Goal: Complete application form

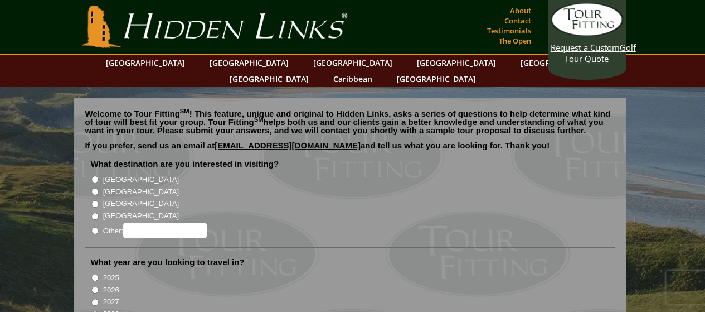
click at [96, 176] on input "[GEOGRAPHIC_DATA]" at bounding box center [94, 179] width 7 height 7
radio input "true"
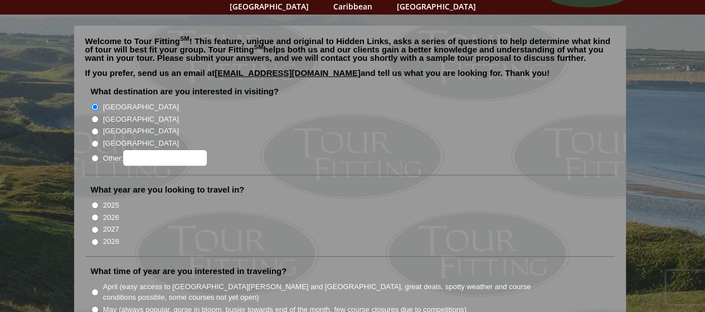
scroll to position [75, 0]
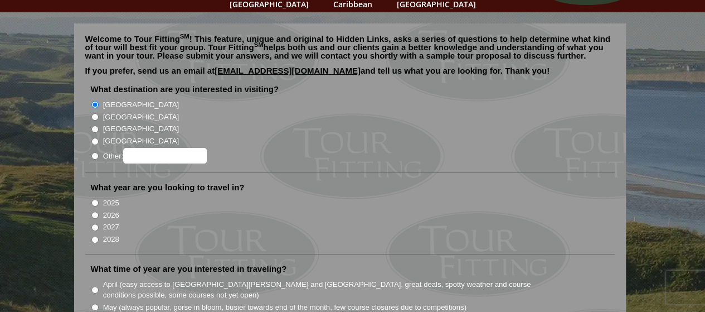
click at [93, 223] on input "2027" at bounding box center [94, 226] width 7 height 7
radio input "true"
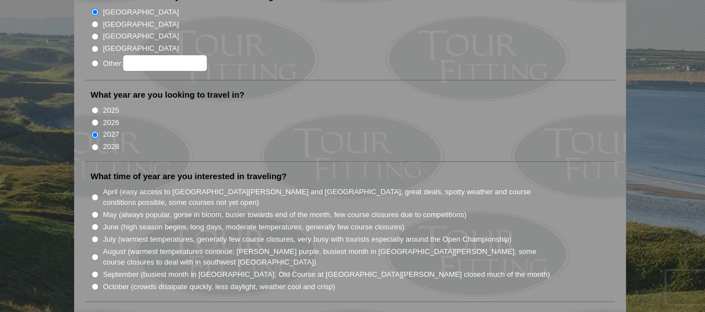
scroll to position [169, 0]
click at [95, 234] on input "July (warmest temperatures, generally few course closures, very busy with touri…" at bounding box center [94, 237] width 7 height 7
radio input "true"
click at [96, 221] on input "June (high season begins, long days, moderate temperatures, generally few cours…" at bounding box center [94, 224] width 7 height 7
radio input "true"
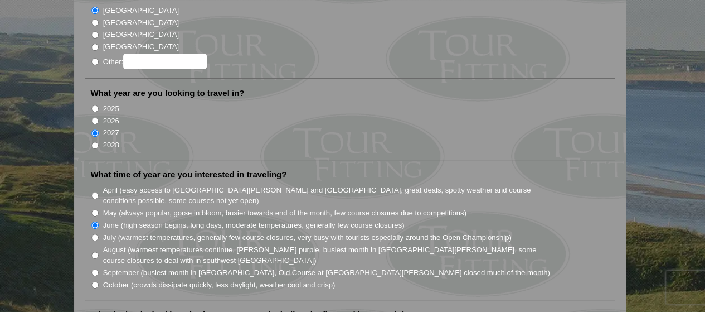
click at [95, 234] on input "July (warmest temperatures, generally few course closures, very busy with touri…" at bounding box center [94, 237] width 7 height 7
radio input "true"
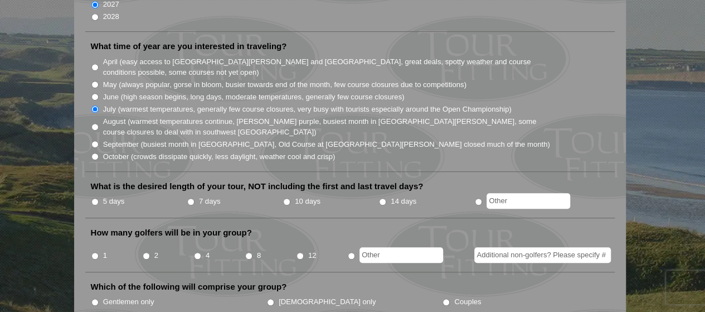
scroll to position [309, 0]
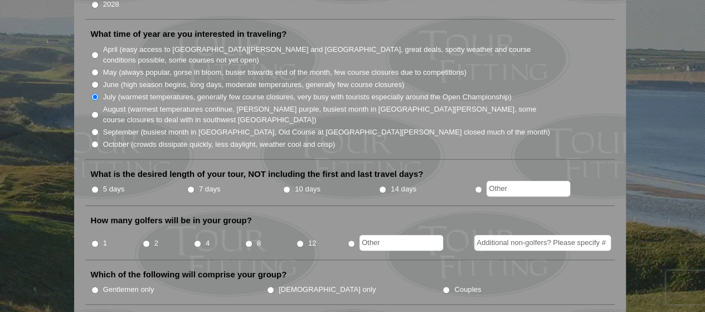
click at [191, 186] on input "7 days" at bounding box center [190, 189] width 7 height 7
radio input "true"
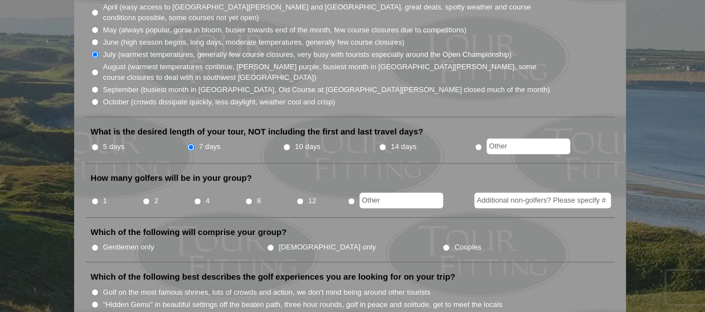
scroll to position [355, 0]
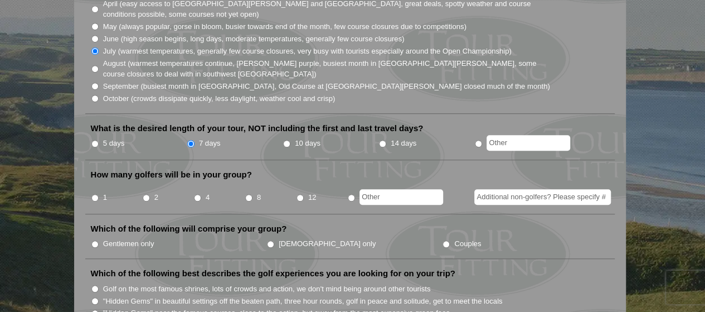
click at [249, 194] on input "8" at bounding box center [248, 197] width 7 height 7
radio input "true"
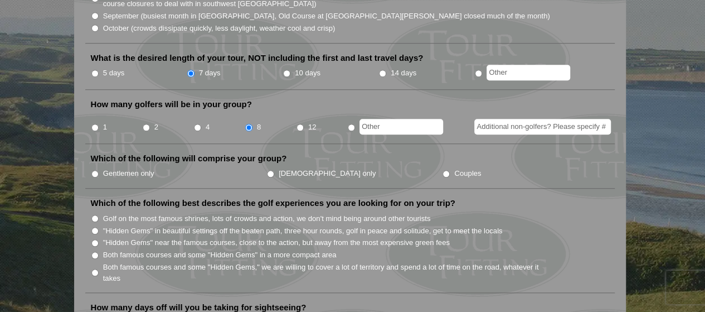
scroll to position [426, 0]
click at [97, 169] on input "Gentlemen only" at bounding box center [94, 172] width 7 height 7
radio input "true"
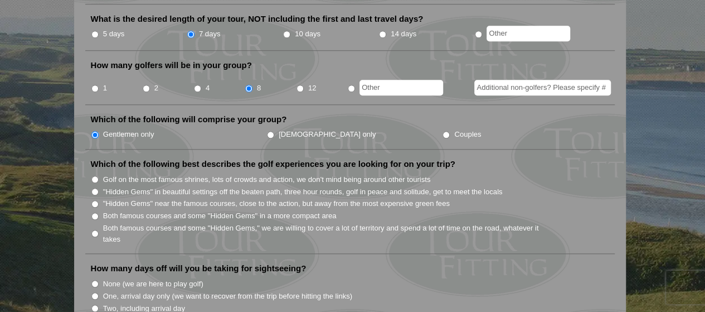
scroll to position [469, 0]
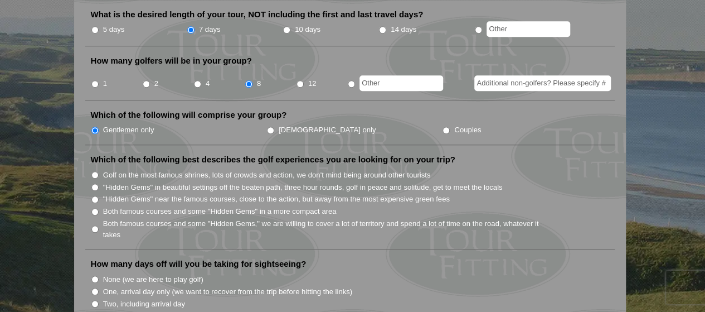
click at [95, 225] on input "Both famous courses and some "Hidden Gems," we are willing to cover a lot of te…" at bounding box center [94, 228] width 7 height 7
radio input "true"
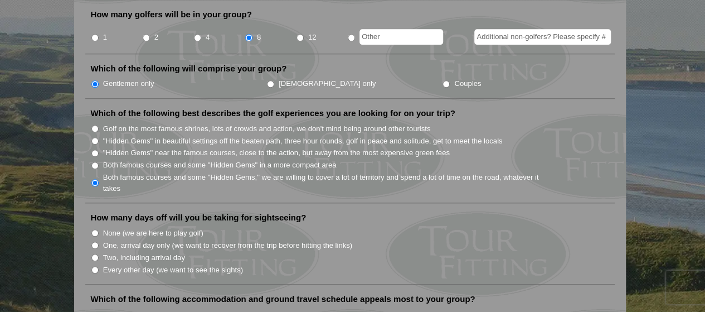
scroll to position [518, 0]
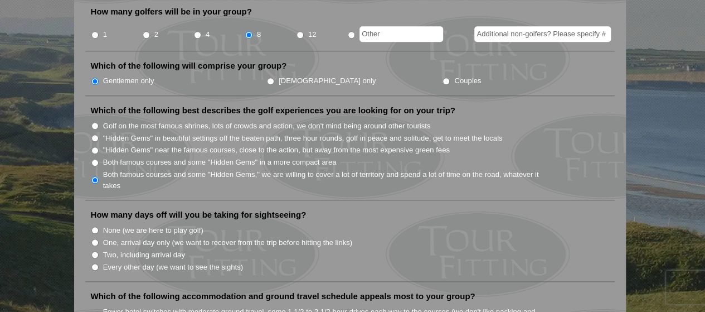
click at [95, 239] on input "One, arrival day only (we want to recover from the trip before hitting the link…" at bounding box center [94, 242] width 7 height 7
radio input "true"
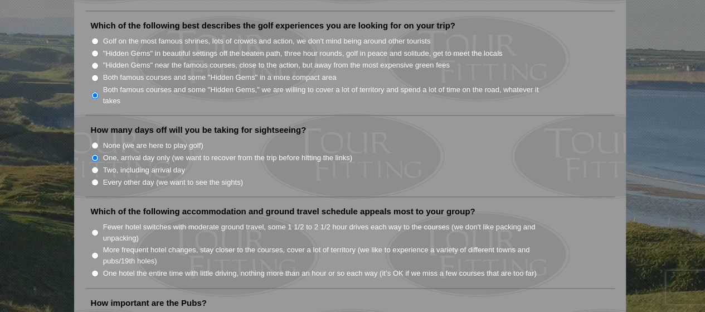
scroll to position [644, 0]
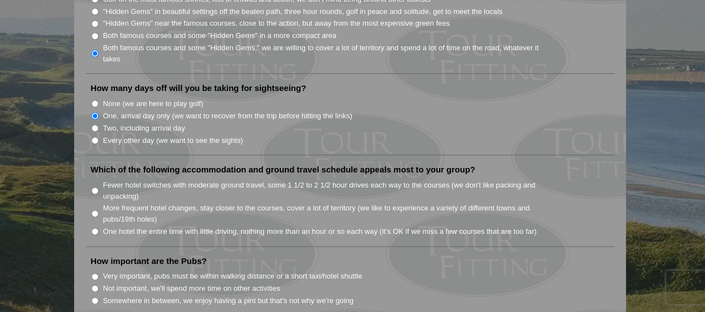
click at [95, 187] on input "Fewer hotel switches with moderate ground travel, some 1 1/2 to 2 1/2 hour driv…" at bounding box center [94, 190] width 7 height 7
radio input "true"
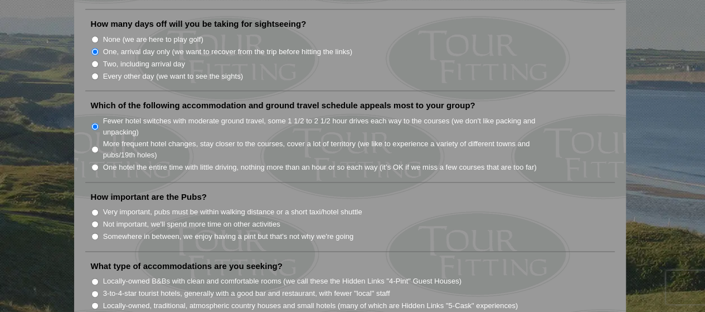
scroll to position [712, 0]
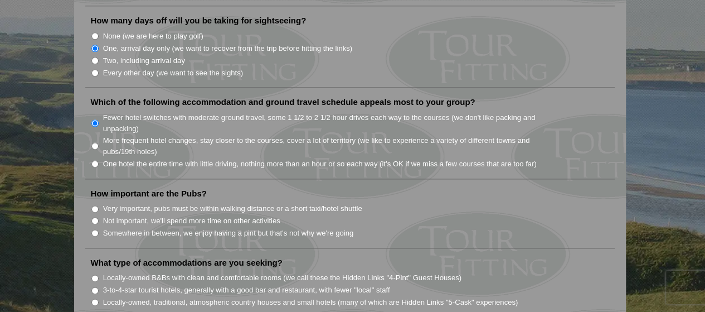
click at [96, 229] on input "Somewhere in between, we enjoy having a pint but that's not why we're going" at bounding box center [94, 232] width 7 height 7
radio input "true"
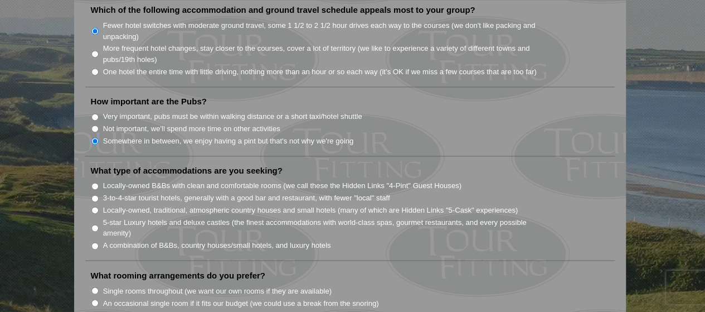
scroll to position [811, 0]
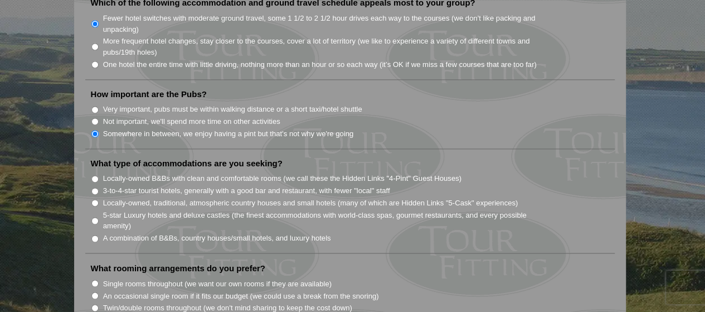
click at [94, 235] on input "A combination of B&Bs, country houses/small hotels, and luxury hotels" at bounding box center [94, 238] width 7 height 7
radio input "true"
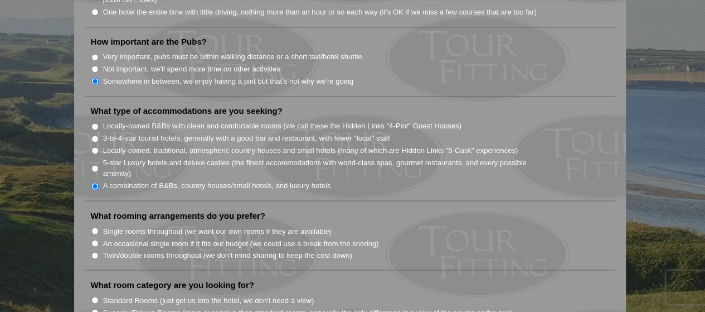
scroll to position [866, 0]
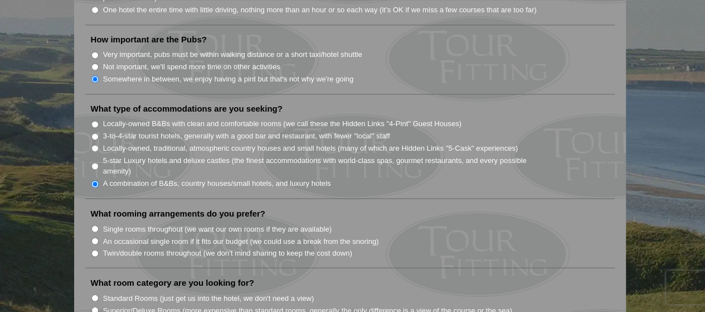
click at [94, 225] on input "Single rooms throughout (we want our own rooms if they are available)" at bounding box center [94, 228] width 7 height 7
radio input "true"
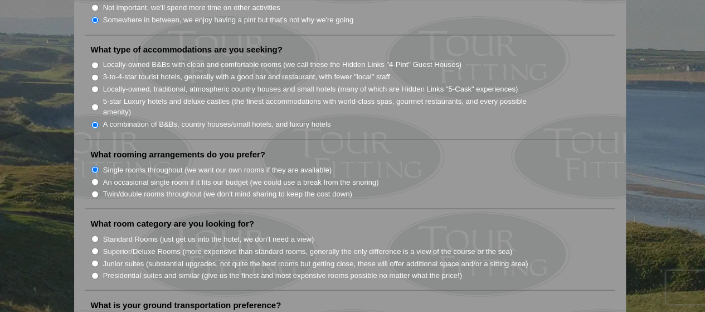
scroll to position [931, 0]
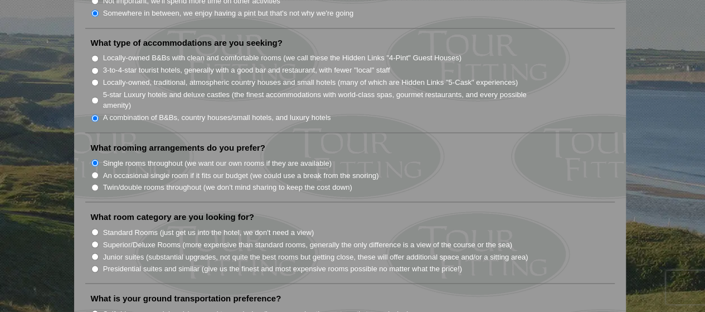
click at [94, 228] on input "Standard Rooms (just get us into the hotel, we don't need a view)" at bounding box center [94, 231] width 7 height 7
radio input "true"
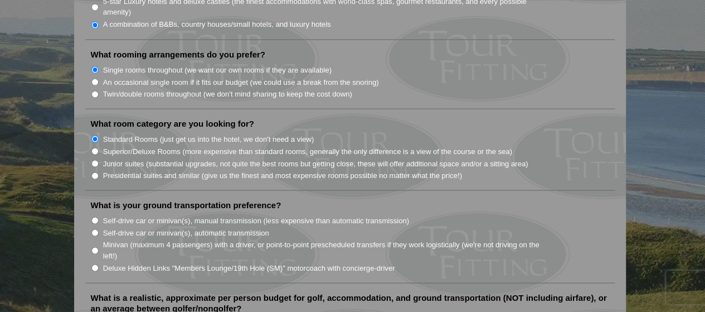
scroll to position [1025, 0]
click at [95, 263] on input "Deluxe Hidden Links "Members Lounge/19th Hole (SM)" motorcoach with concierge-d…" at bounding box center [94, 266] width 7 height 7
radio input "true"
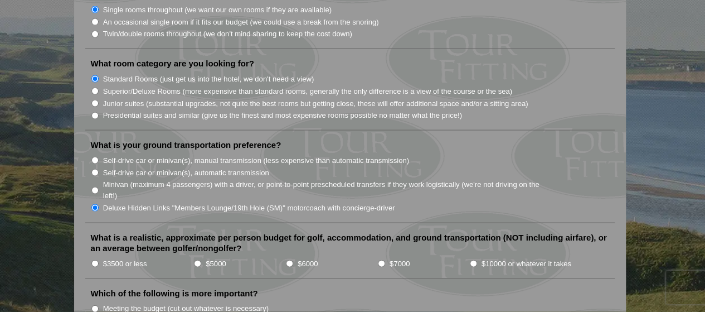
scroll to position [1085, 0]
click at [381, 259] on input "$7000" at bounding box center [381, 262] width 7 height 7
radio input "true"
click at [472, 259] on input "$10000 or whatever it takes" at bounding box center [473, 262] width 7 height 7
radio input "true"
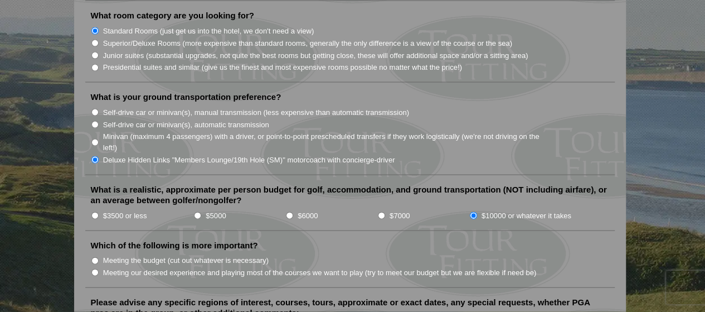
scroll to position [1133, 0]
click at [94, 268] on input "Meeting our desired experience and playing most of the courses we want to play …" at bounding box center [94, 271] width 7 height 7
radio input "true"
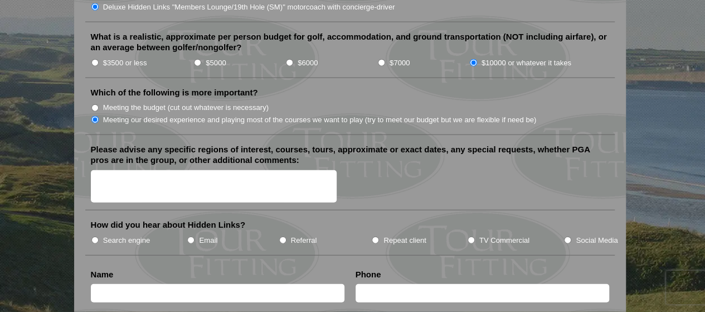
scroll to position [1287, 0]
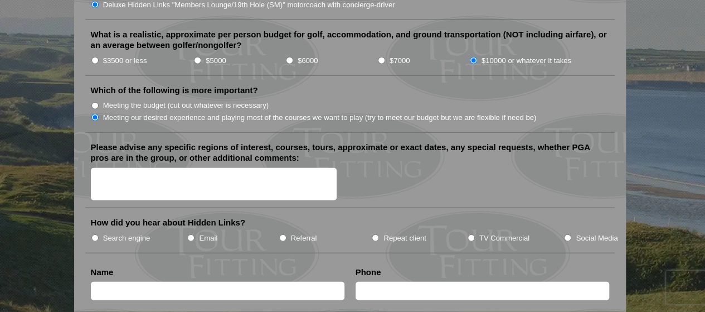
click at [95, 234] on input "Search engine" at bounding box center [94, 237] width 7 height 7
radio input "true"
click at [149, 281] on input "text" at bounding box center [218, 290] width 254 height 18
type input "[PERSON_NAME]"
type input "7138997999"
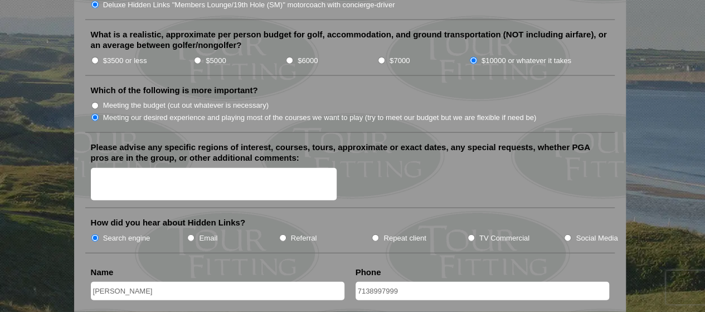
type input "[EMAIL_ADDRESS][DOMAIN_NAME]"
type input "[GEOGRAPHIC_DATA]"
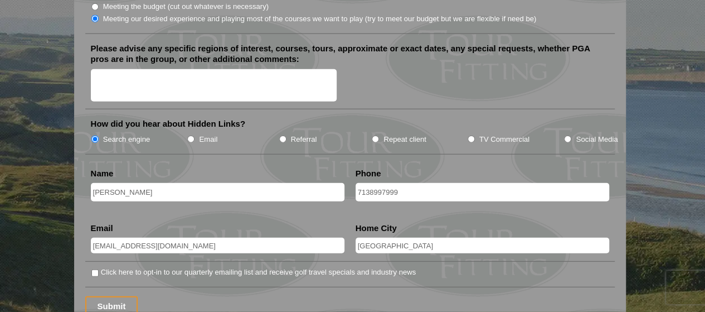
scroll to position [1402, 0]
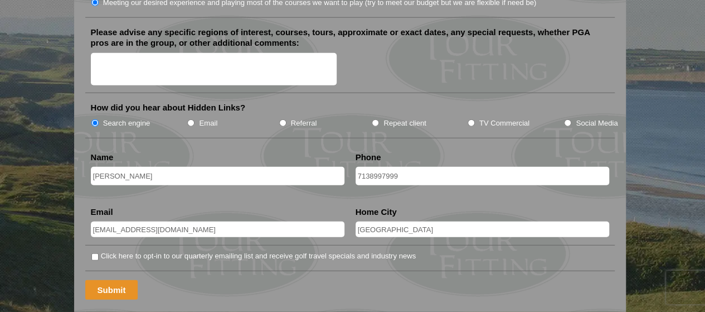
click at [105, 280] on input "Submit" at bounding box center [111, 290] width 53 height 20
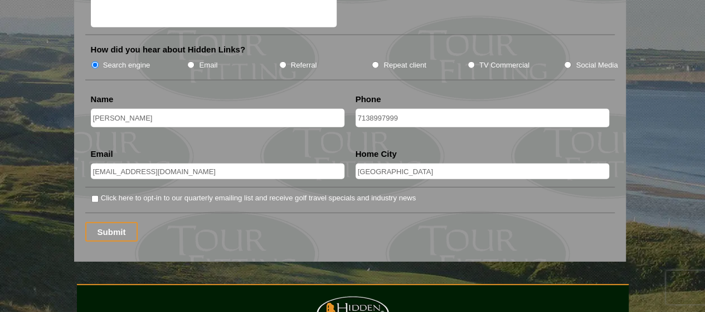
scroll to position [1480, 0]
click at [115, 221] on input "Submit" at bounding box center [111, 231] width 53 height 20
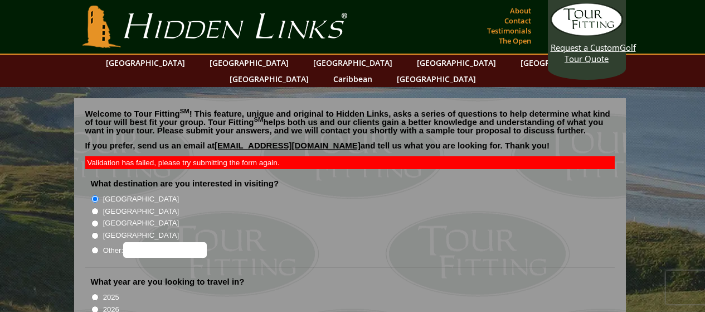
scroll to position [1480, 0]
